Goal: Task Accomplishment & Management: Manage account settings

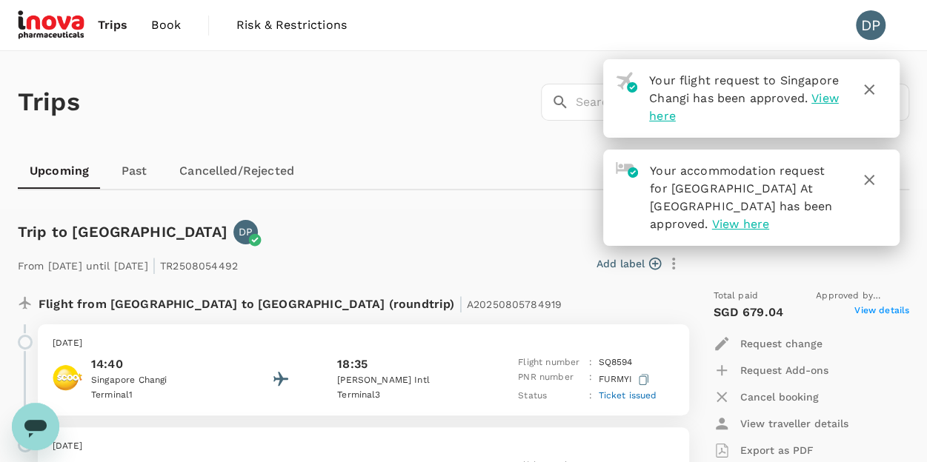
click at [865, 96] on icon "button" at bounding box center [869, 90] width 18 height 18
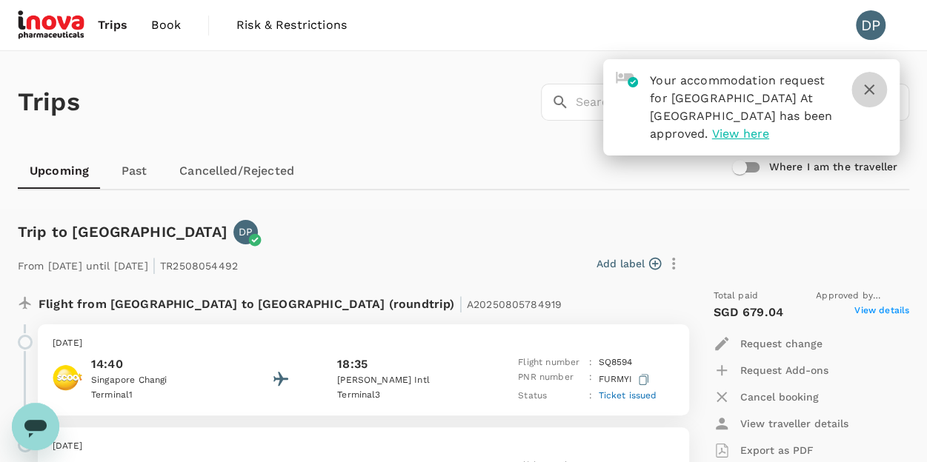
click at [875, 92] on icon "button" at bounding box center [869, 90] width 18 height 18
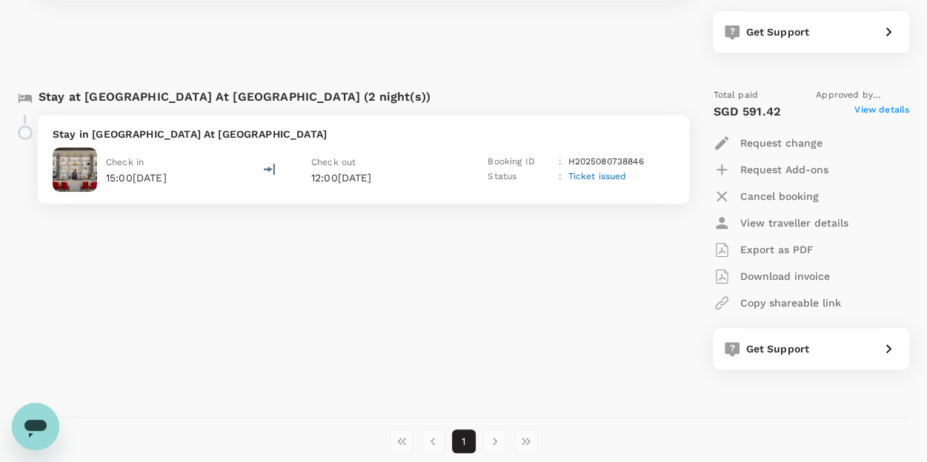
scroll to position [518, 0]
click at [230, 168] on div "Check in 15:00[DATE] Check out 12:00[DATE] Booking ID : H2025080738846 Status :…" at bounding box center [363, 169] width 621 height 44
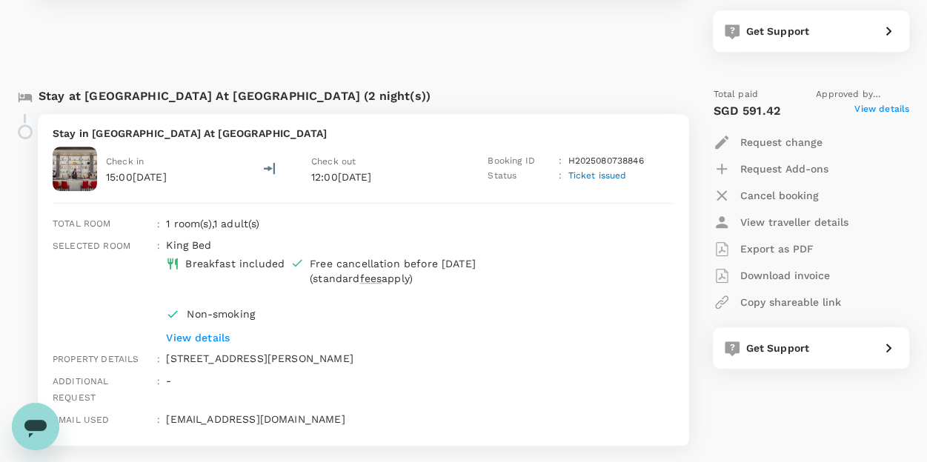
click at [194, 336] on p "View details" at bounding box center [398, 337] width 464 height 15
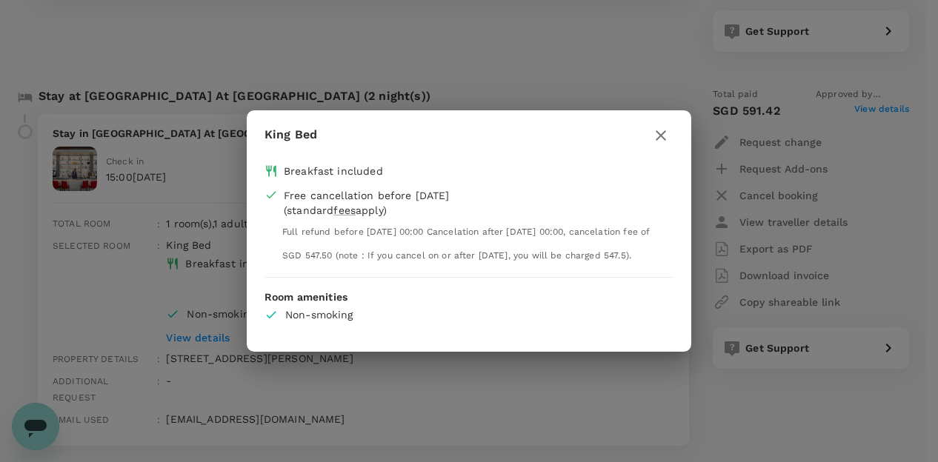
click at [662, 130] on icon "button" at bounding box center [660, 135] width 10 height 10
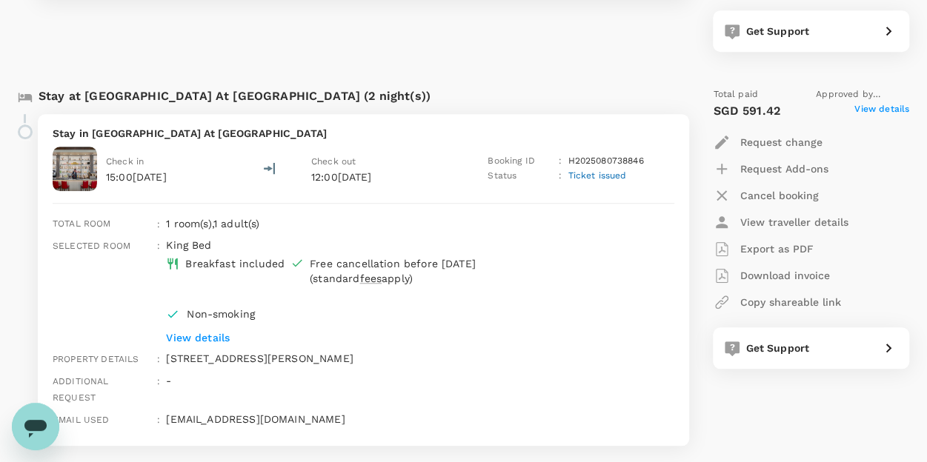
click at [192, 137] on p "Stay in [GEOGRAPHIC_DATA] At [GEOGRAPHIC_DATA]" at bounding box center [363, 133] width 621 height 15
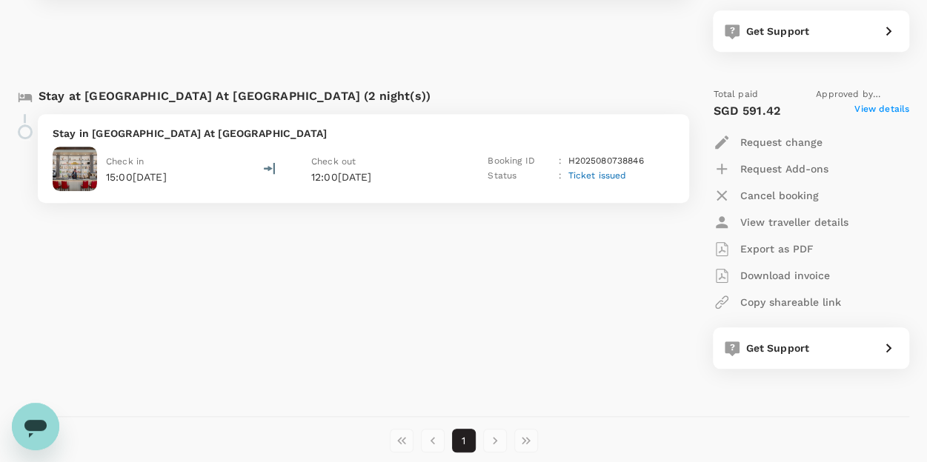
click at [192, 137] on p "Stay in [GEOGRAPHIC_DATA] At [GEOGRAPHIC_DATA]" at bounding box center [363, 133] width 621 height 15
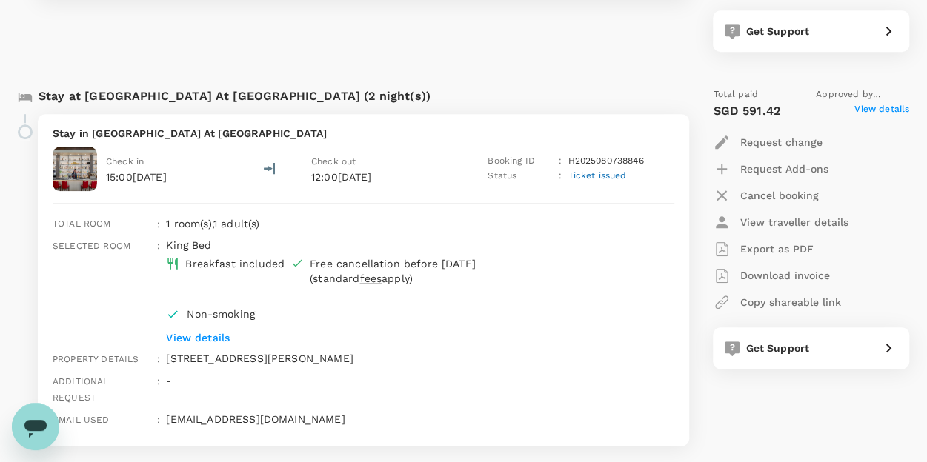
click at [873, 109] on span "View details" at bounding box center [881, 111] width 55 height 18
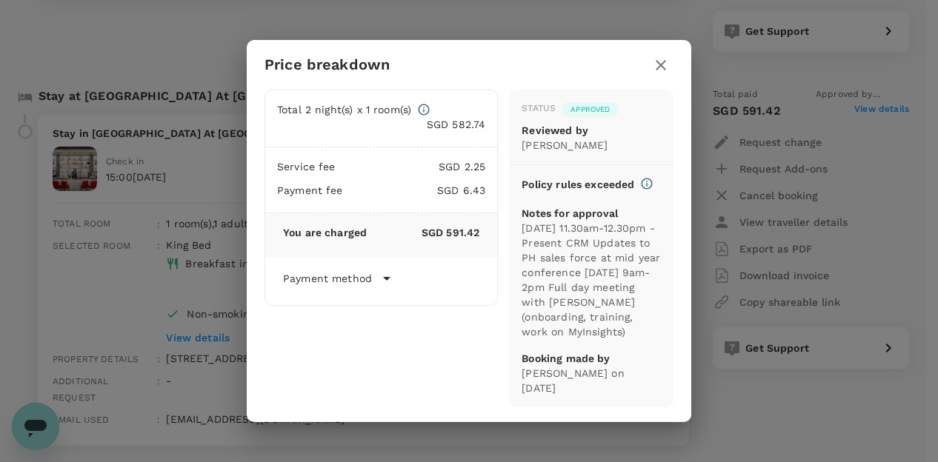
click at [658, 66] on icon "button" at bounding box center [661, 65] width 18 height 18
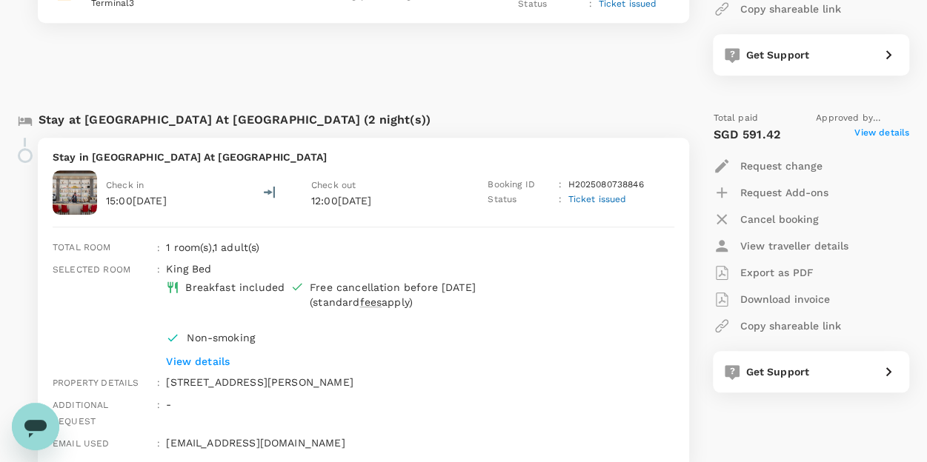
scroll to position [518, 0]
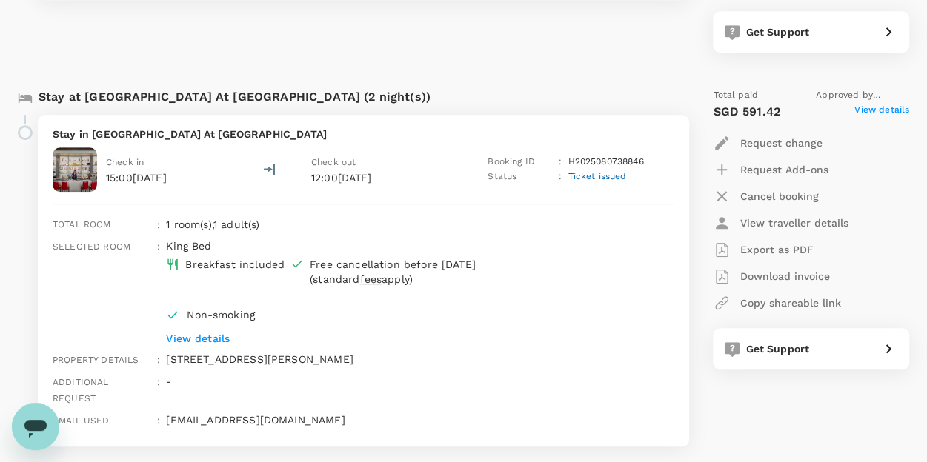
click at [213, 337] on p "View details" at bounding box center [398, 338] width 464 height 15
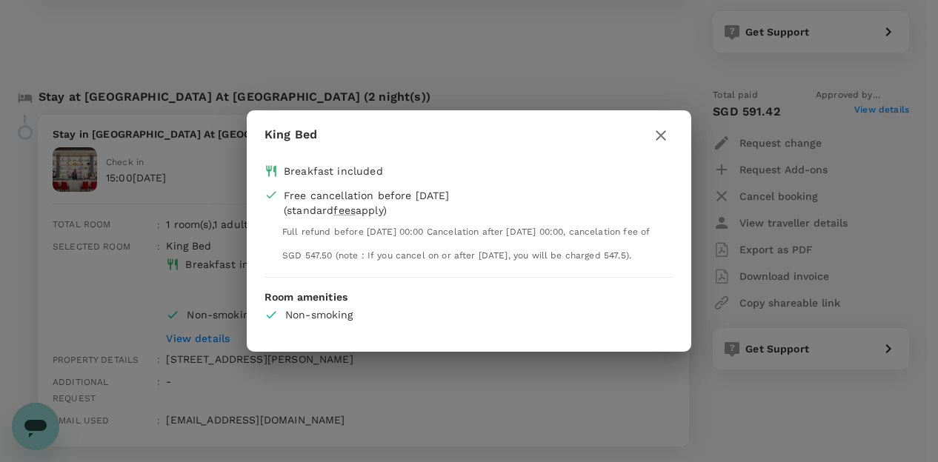
click at [661, 127] on icon "button" at bounding box center [661, 136] width 18 height 18
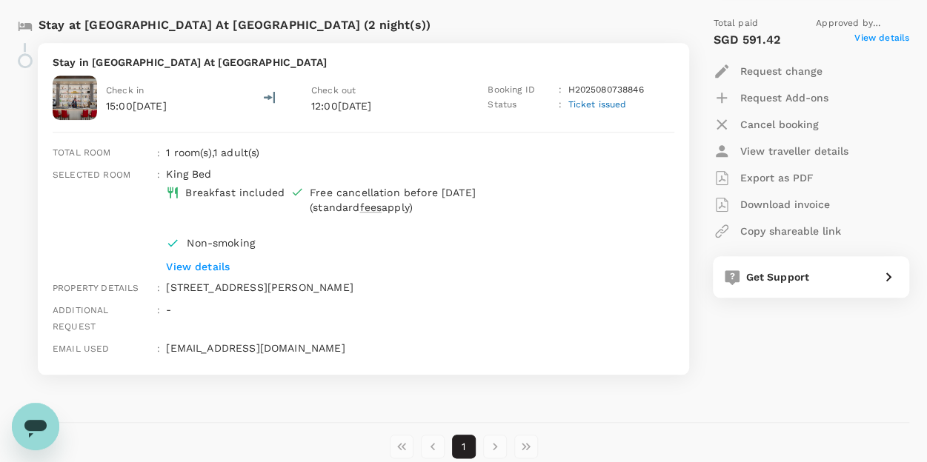
scroll to position [592, 0]
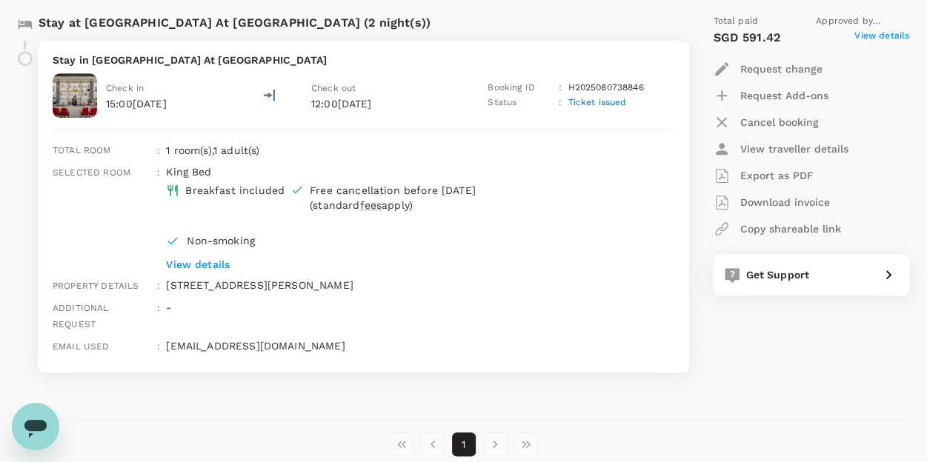
click at [150, 307] on div "Additional request" at bounding box center [99, 313] width 104 height 39
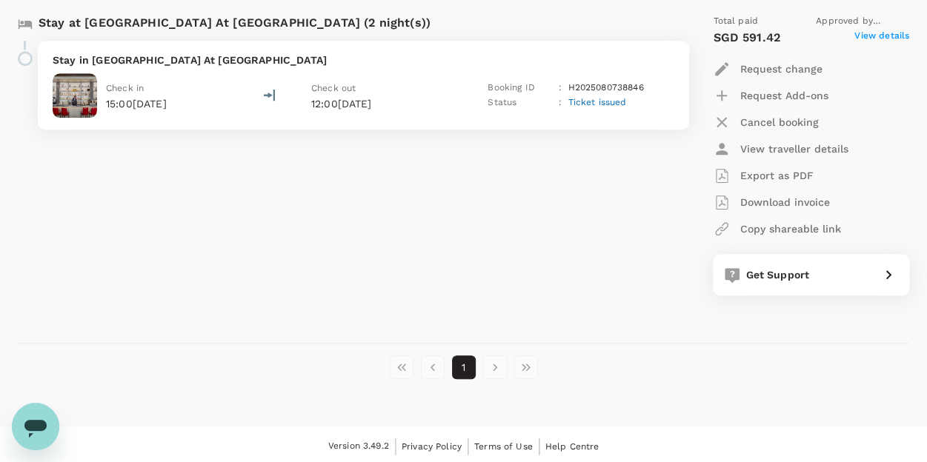
click at [477, 103] on div "Check in 15:00[DATE] Check out 12:00[DATE] Booking ID : H2025080738846 Status :…" at bounding box center [363, 95] width 621 height 44
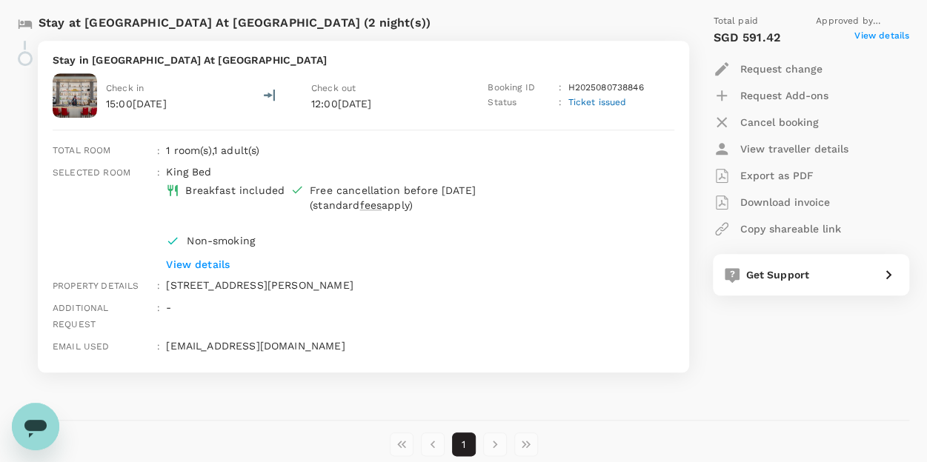
click at [796, 65] on p "Request change" at bounding box center [780, 68] width 82 height 15
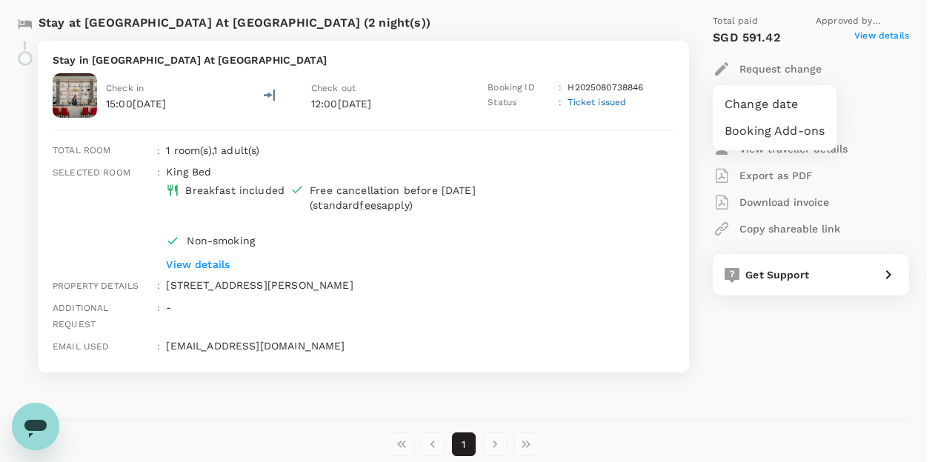
click at [787, 128] on li "Booking Add-ons" at bounding box center [774, 131] width 124 height 27
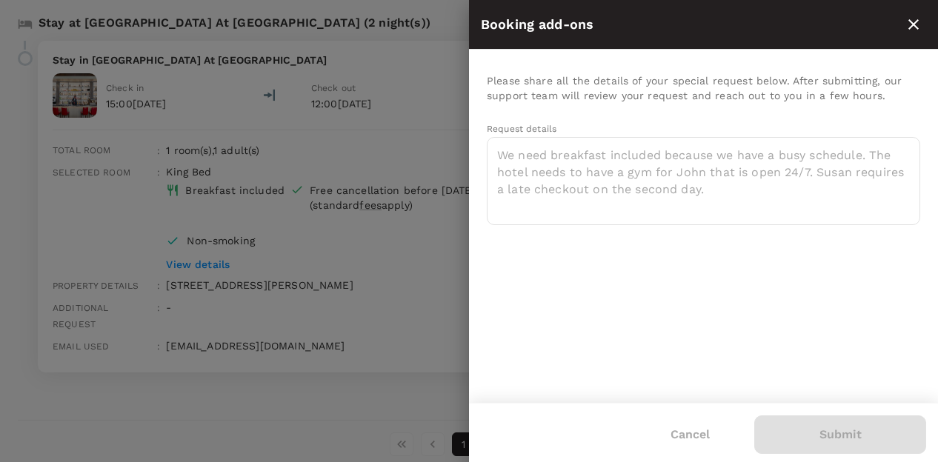
click at [931, 23] on div "Booking add-ons" at bounding box center [703, 25] width 469 height 50
click at [912, 23] on icon "close" at bounding box center [913, 24] width 10 height 10
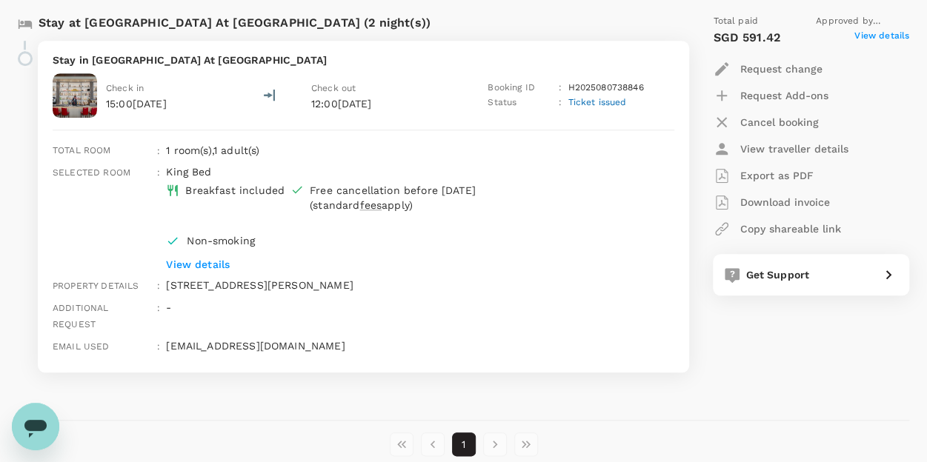
click at [147, 53] on p "Stay in [GEOGRAPHIC_DATA] At [GEOGRAPHIC_DATA]" at bounding box center [363, 60] width 621 height 15
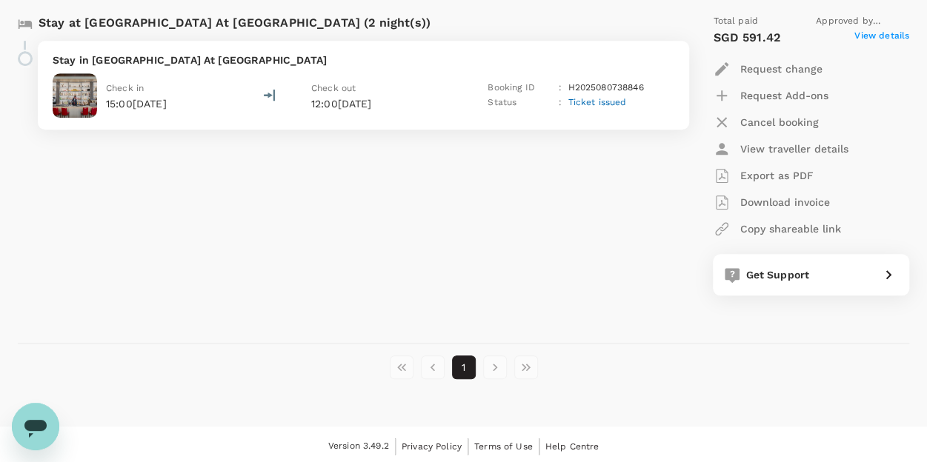
click at [208, 61] on p "Stay in [GEOGRAPHIC_DATA] At [GEOGRAPHIC_DATA]" at bounding box center [363, 60] width 621 height 15
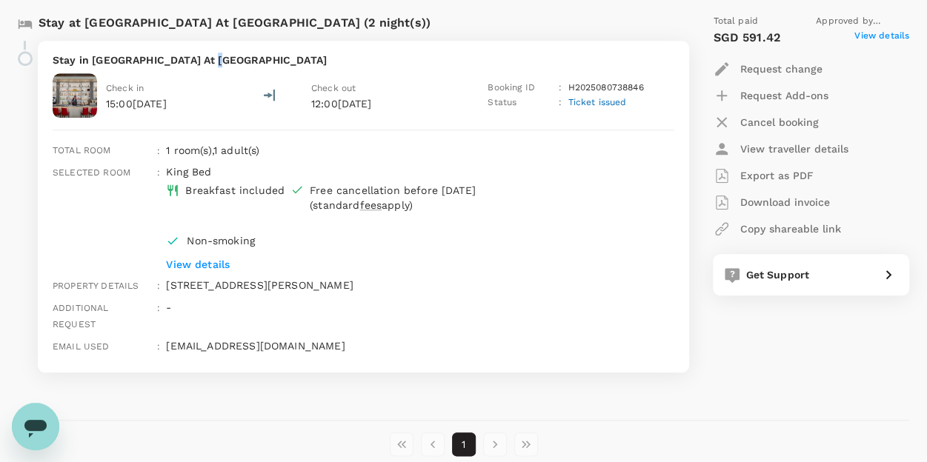
click at [208, 61] on p "Stay in [GEOGRAPHIC_DATA] At [GEOGRAPHIC_DATA]" at bounding box center [363, 60] width 621 height 15
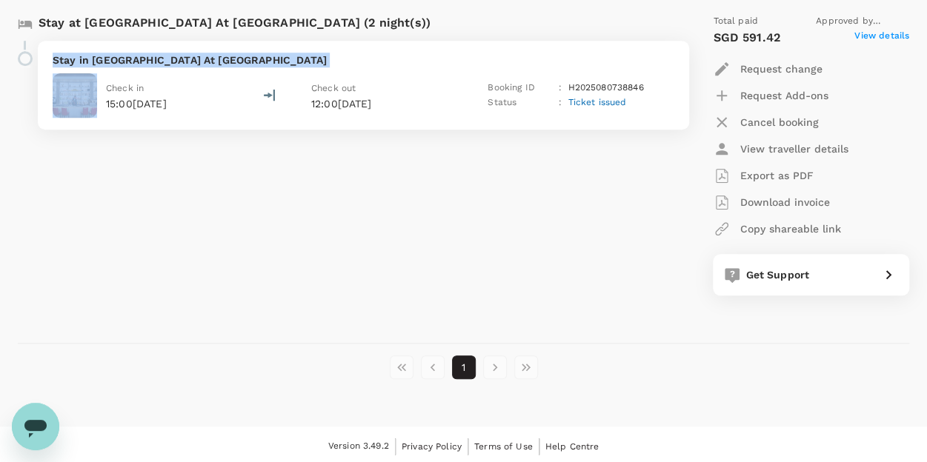
click at [208, 61] on p "Stay in [GEOGRAPHIC_DATA] At [GEOGRAPHIC_DATA]" at bounding box center [363, 60] width 621 height 15
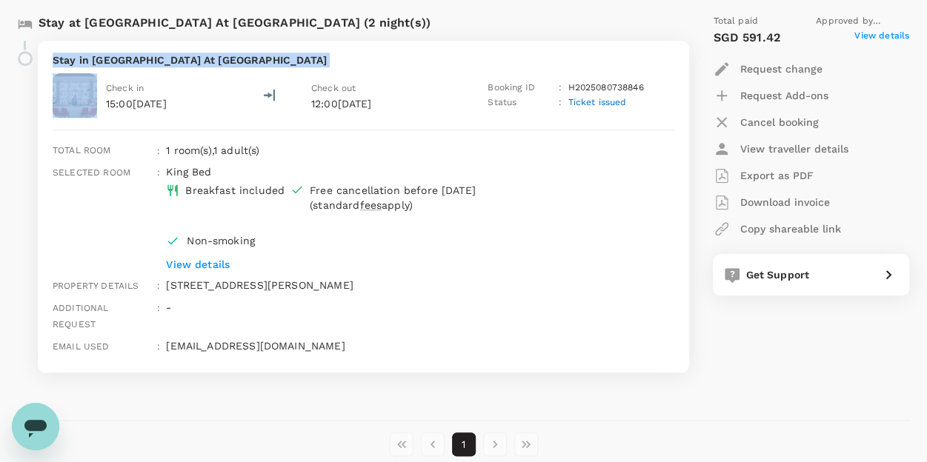
copy p "Stay in [GEOGRAPHIC_DATA] At [GEOGRAPHIC_DATA]"
